Goal: Task Accomplishment & Management: Manage account settings

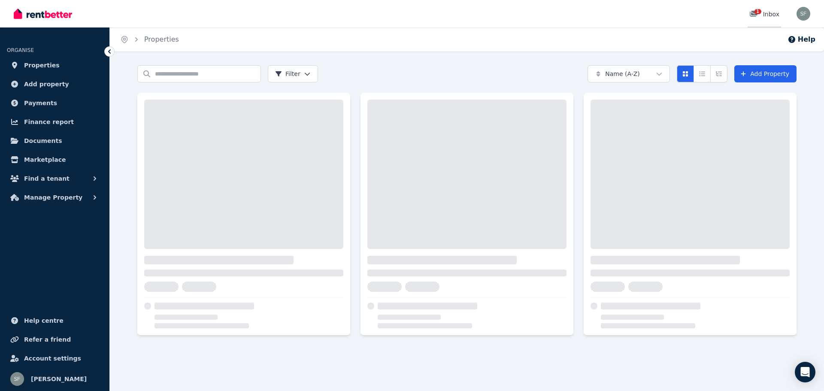
click at [772, 12] on div "1 Inbox" at bounding box center [764, 14] width 30 height 9
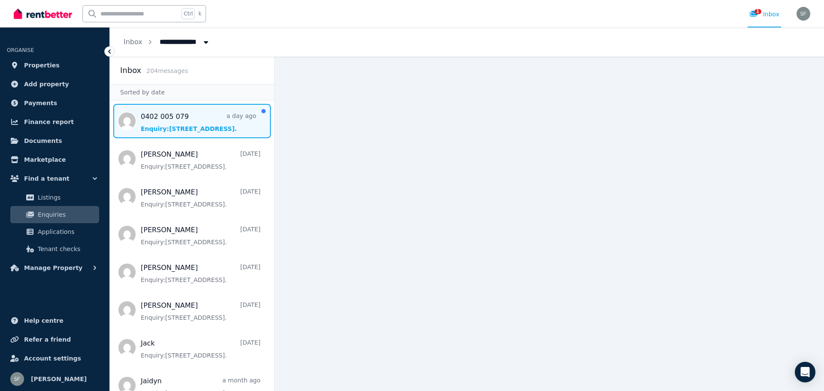
click at [215, 128] on span "Message list" at bounding box center [192, 121] width 164 height 34
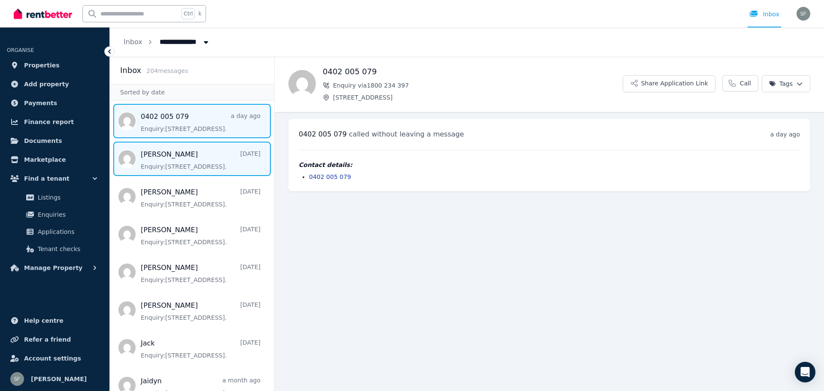
click at [191, 158] on span "Message list" at bounding box center [192, 159] width 164 height 34
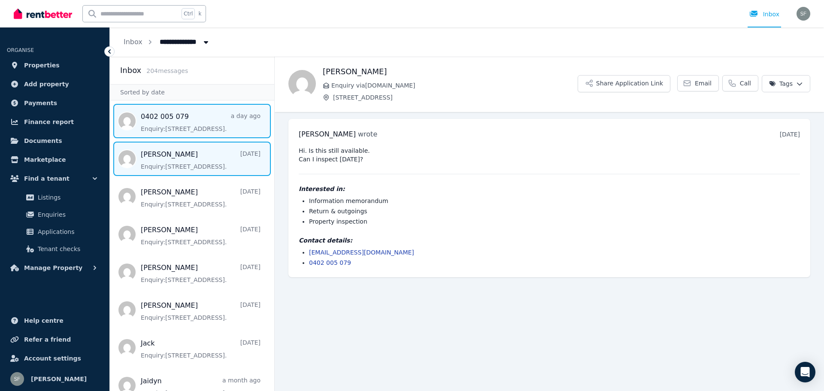
click at [172, 128] on span "Message list" at bounding box center [192, 121] width 164 height 34
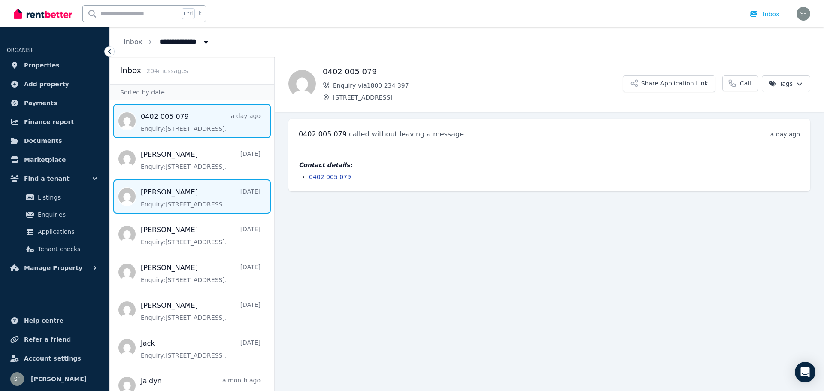
click at [190, 191] on span "Message list" at bounding box center [192, 196] width 164 height 34
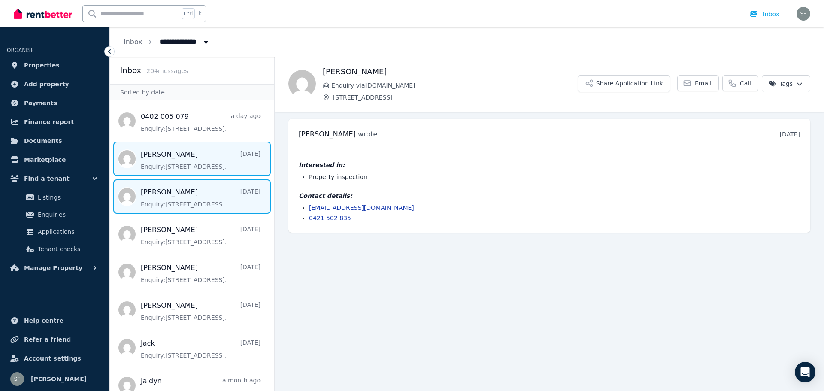
click at [171, 156] on span "Message list" at bounding box center [192, 159] width 164 height 34
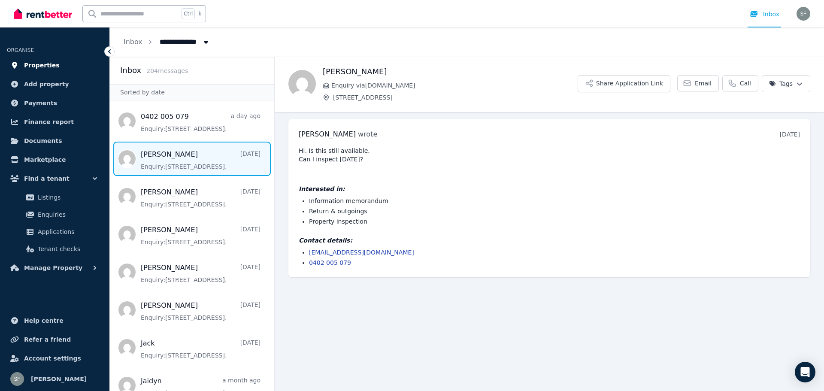
click at [50, 65] on span "Properties" at bounding box center [42, 65] width 36 height 10
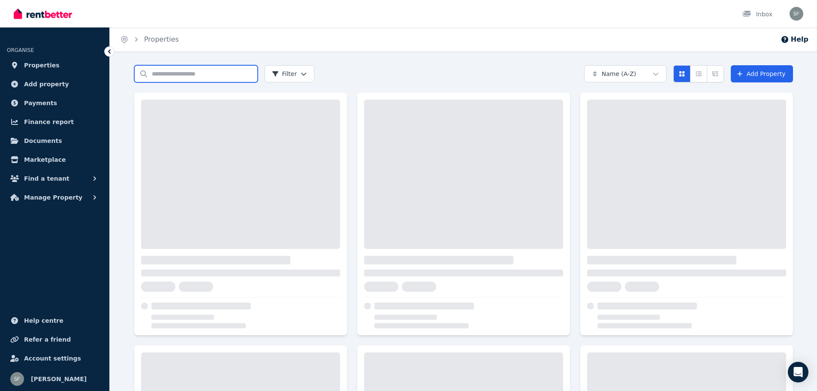
click at [175, 77] on input "Search properties" at bounding box center [196, 73] width 124 height 17
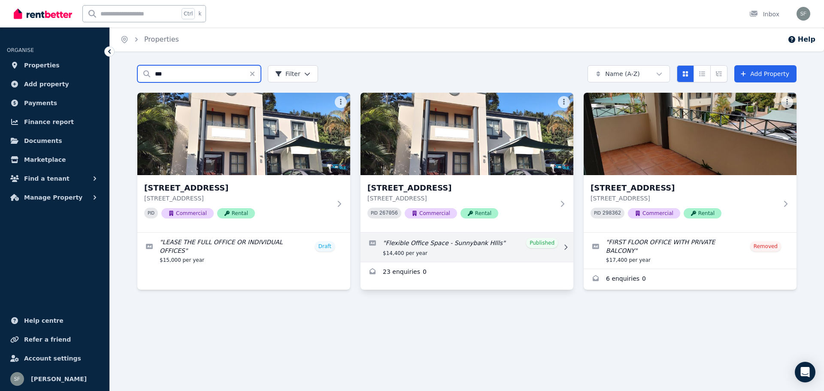
type input "***"
click at [534, 237] on link "Edit listing: Flexible Office Space - Sunnybank HIlls" at bounding box center [466, 247] width 213 height 29
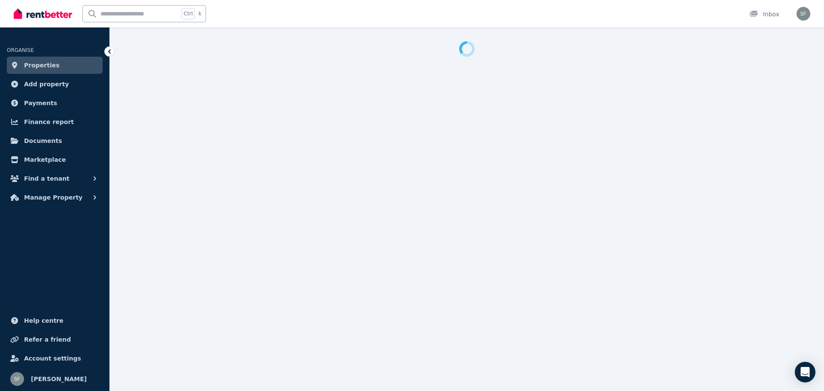
select select "**********"
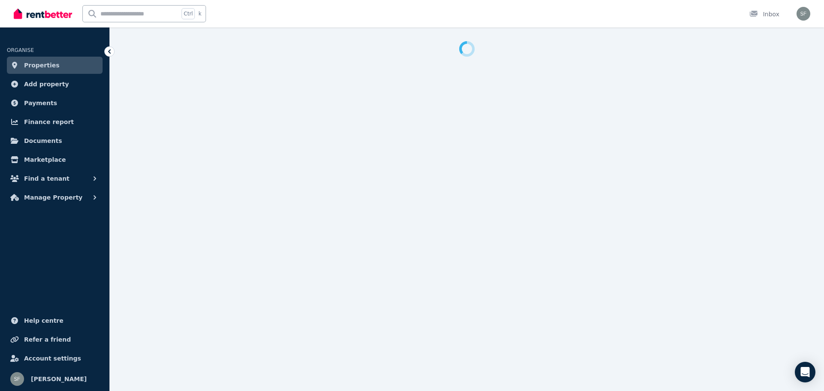
select select "**********"
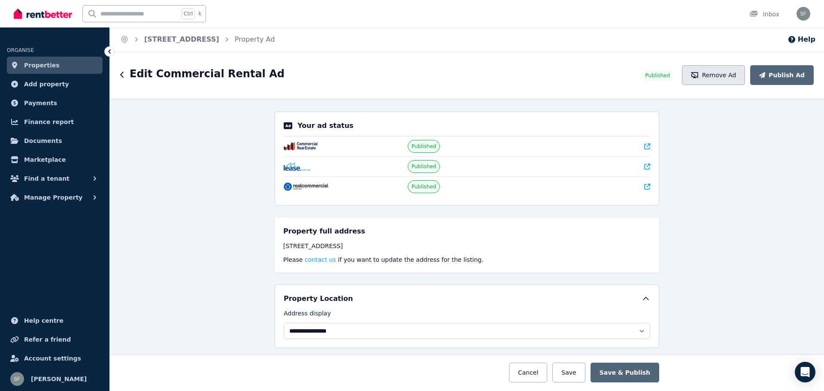
click at [724, 75] on button "Remove Ad" at bounding box center [713, 75] width 63 height 20
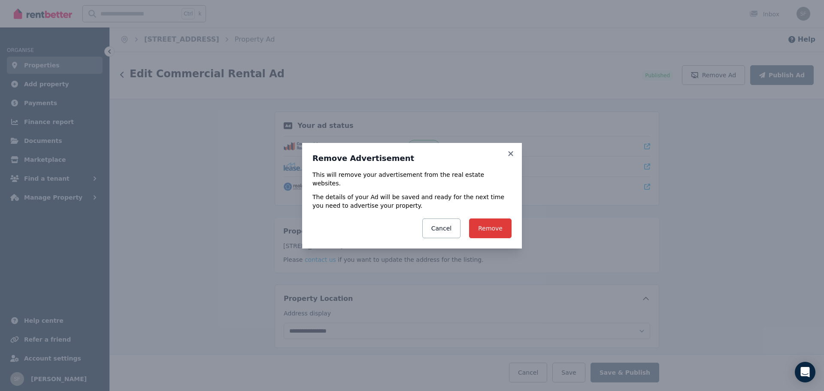
click at [491, 218] on button "Remove" at bounding box center [490, 228] width 42 height 20
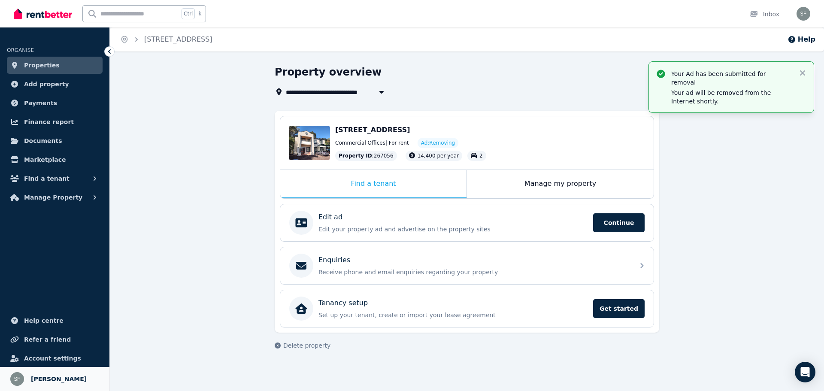
click at [11, 378] on img at bounding box center [17, 379] width 14 height 14
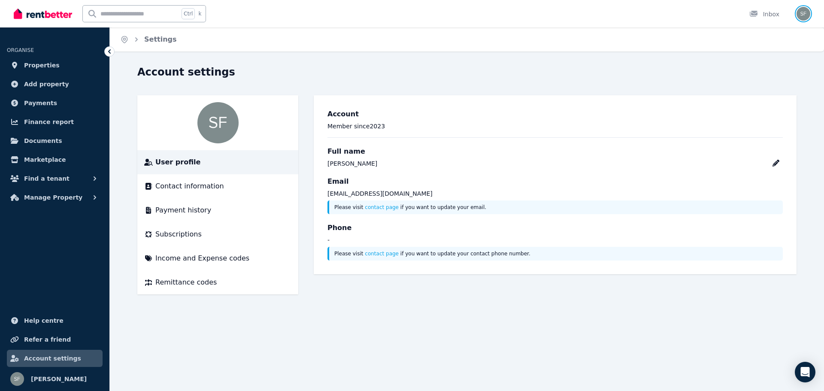
click at [805, 9] on img "button" at bounding box center [803, 14] width 14 height 14
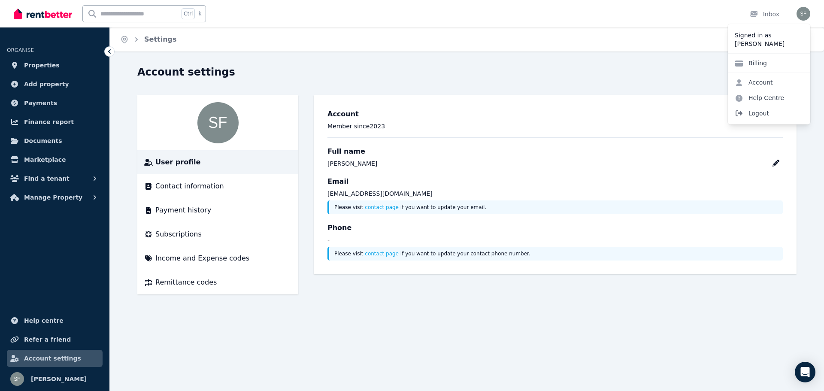
click at [756, 112] on span "Logout" at bounding box center [769, 113] width 82 height 15
